Goal: Navigation & Orientation: Go to known website

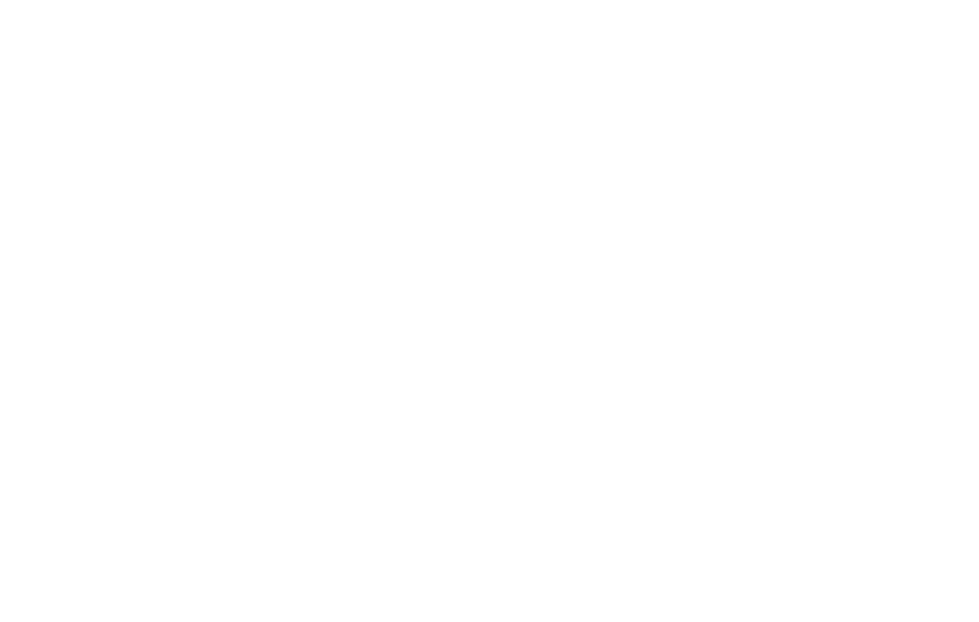
click at [457, 0] on html at bounding box center [489, 0] width 979 height 0
click at [422, 0] on html at bounding box center [489, 0] width 979 height 0
click at [81, 0] on html at bounding box center [489, 0] width 979 height 0
click at [450, 0] on html at bounding box center [489, 0] width 979 height 0
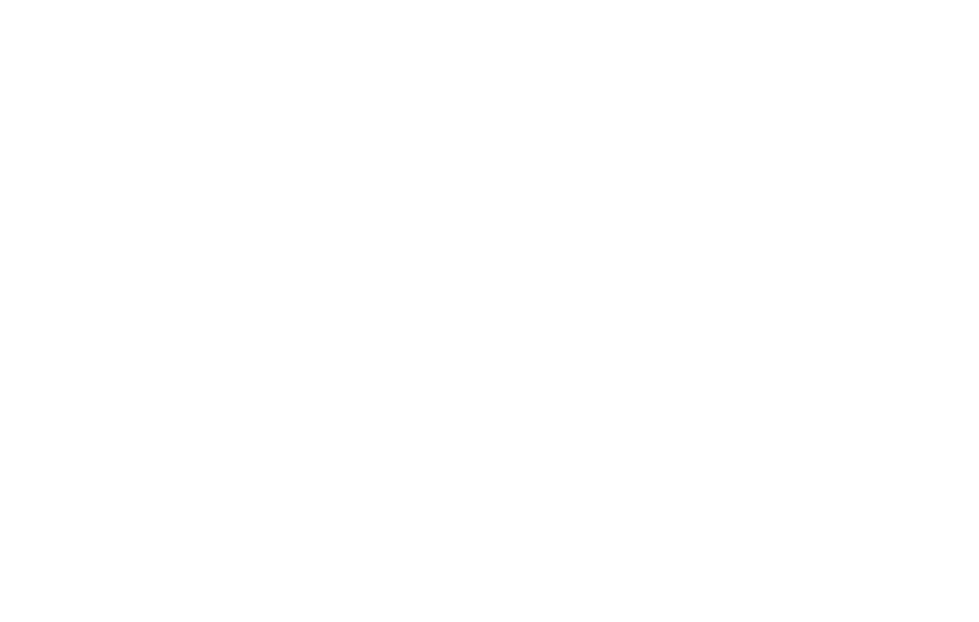
click at [345, 0] on html at bounding box center [489, 0] width 979 height 0
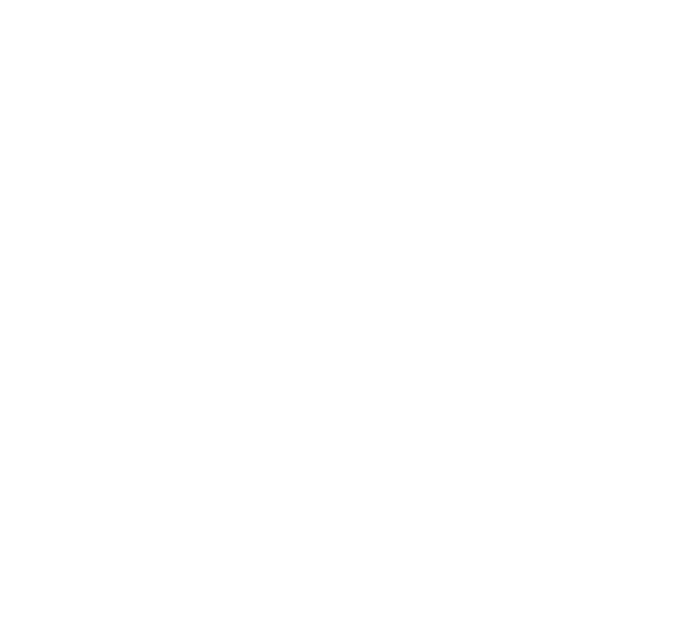
scroll to position [0, 35]
